Goal: Task Accomplishment & Management: Complete application form

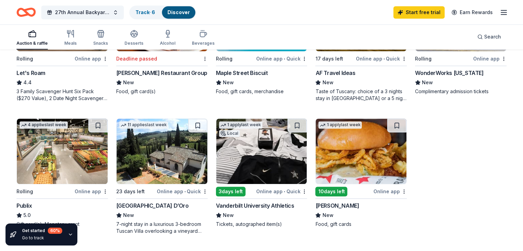
scroll to position [410, 0]
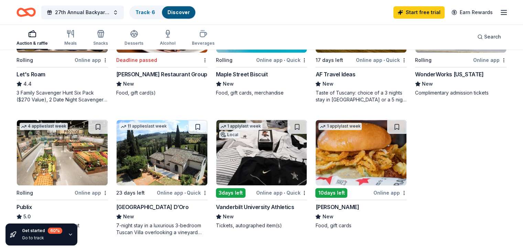
click at [247, 147] on img at bounding box center [261, 152] width 91 height 65
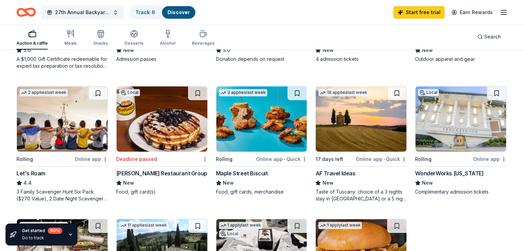
scroll to position [308, 0]
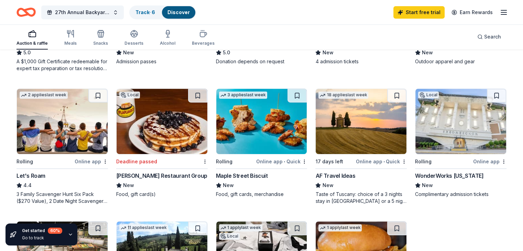
click at [331, 172] on div "AF Travel Ideas" at bounding box center [335, 176] width 40 height 8
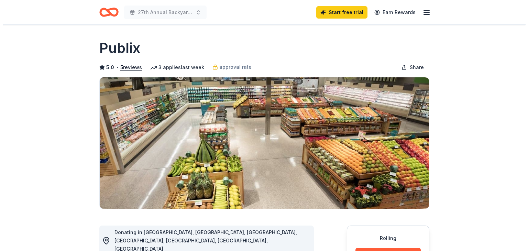
scroll to position [206, 0]
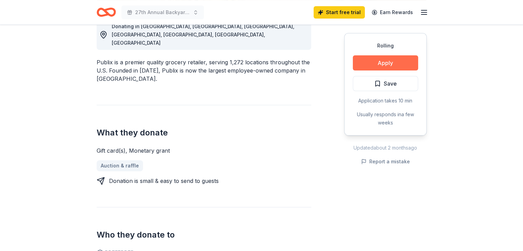
click at [385, 64] on button "Apply" at bounding box center [385, 62] width 65 height 15
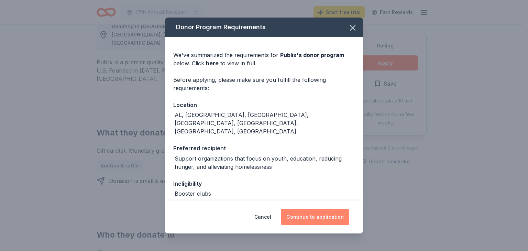
click at [312, 216] on button "Continue to application" at bounding box center [315, 217] width 68 height 16
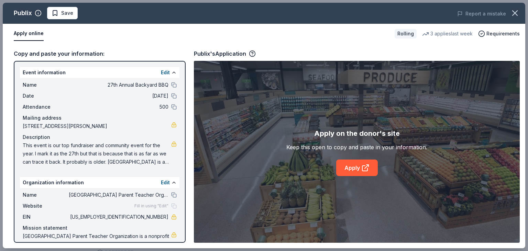
scroll to position [23, 0]
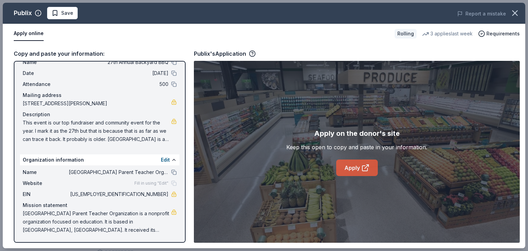
click at [351, 164] on link "Apply" at bounding box center [357, 167] width 42 height 16
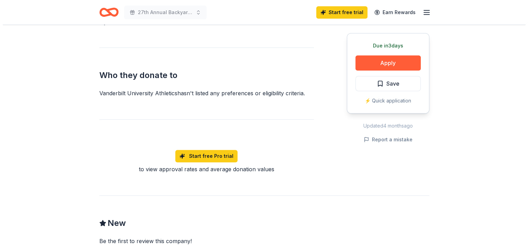
scroll to position [363, 0]
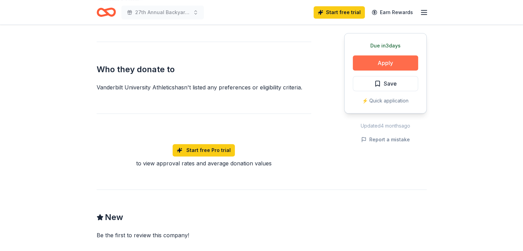
click at [384, 63] on button "Apply" at bounding box center [385, 62] width 65 height 15
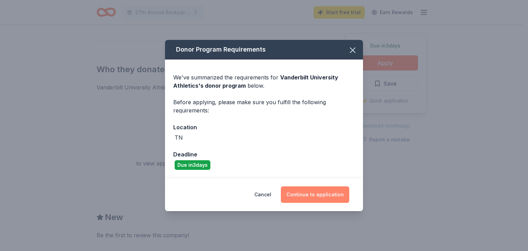
click at [303, 194] on button "Continue to application" at bounding box center [315, 194] width 68 height 16
